Goal: Task Accomplishment & Management: Complete application form

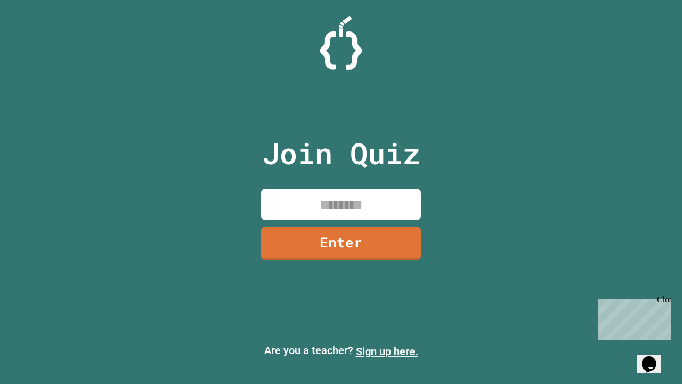
click at [387, 351] on link "Sign up here." at bounding box center [387, 351] width 62 height 13
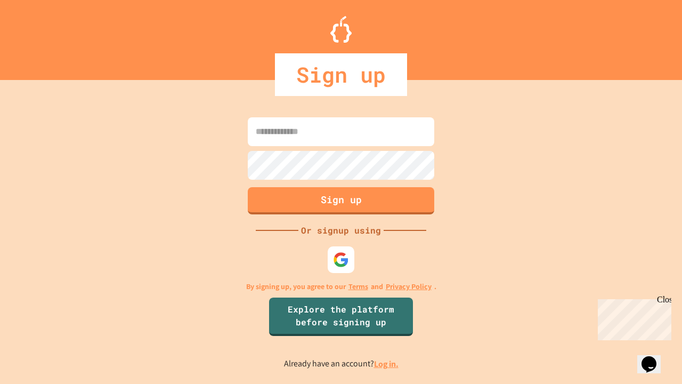
click at [387, 363] on link "Log in." at bounding box center [386, 363] width 25 height 11
